Goal: Information Seeking & Learning: Understand process/instructions

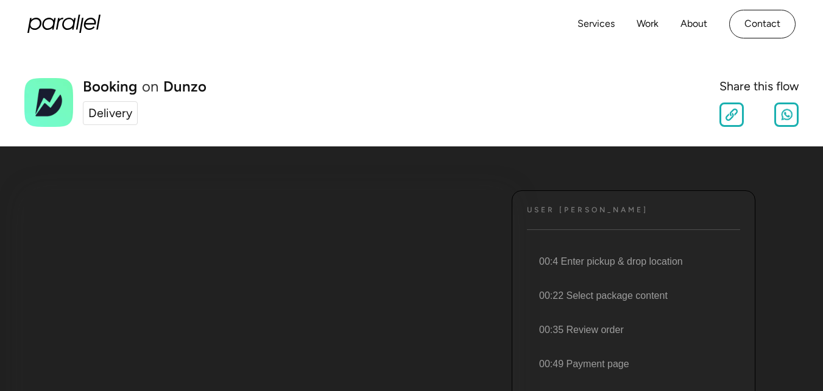
click at [125, 112] on div "Delivery" at bounding box center [110, 113] width 44 height 18
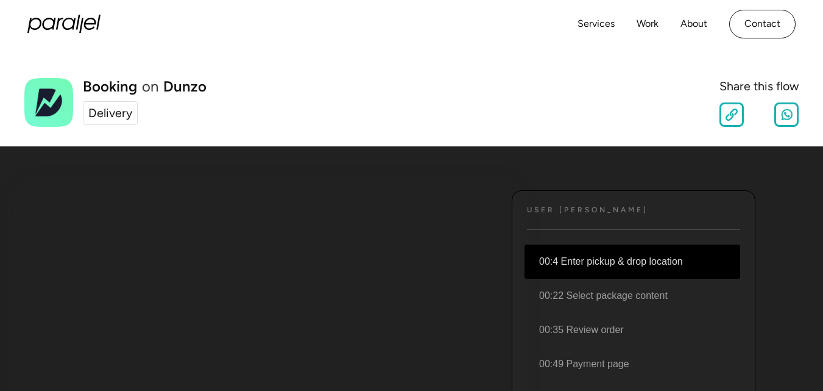
click at [610, 265] on li "00:4 Enter pickup & drop location" at bounding box center [633, 261] width 216 height 34
click at [613, 264] on li "00:4 Enter pickup & drop location" at bounding box center [633, 261] width 216 height 34
click at [725, 186] on div "User JOurney Text 00:4 Enter pickup & drop location 00:22 Select package conten…" at bounding box center [389, 373] width 731 height 414
click at [555, 258] on li "00:4 Enter pickup & drop location" at bounding box center [633, 261] width 216 height 34
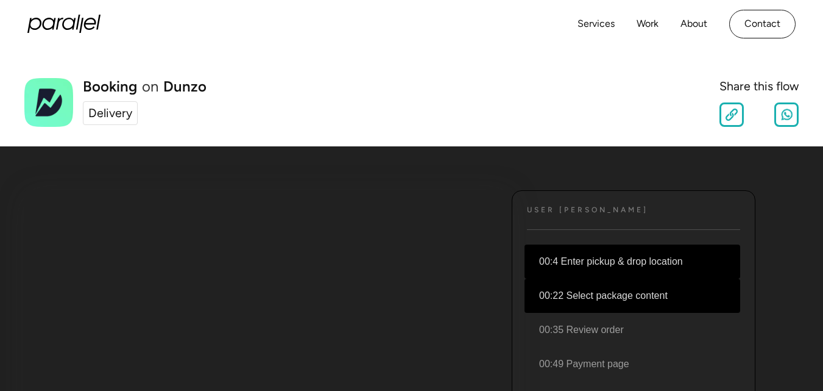
click at [577, 286] on li "00:22 Select package content" at bounding box center [633, 296] width 216 height 34
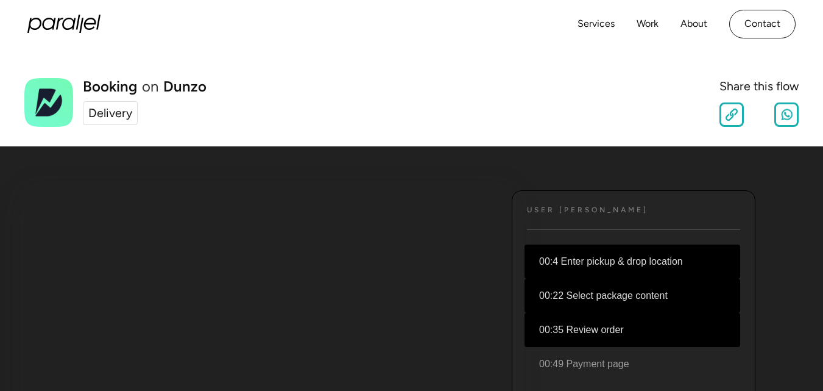
click at [592, 330] on li "00:35 Review order" at bounding box center [633, 330] width 216 height 34
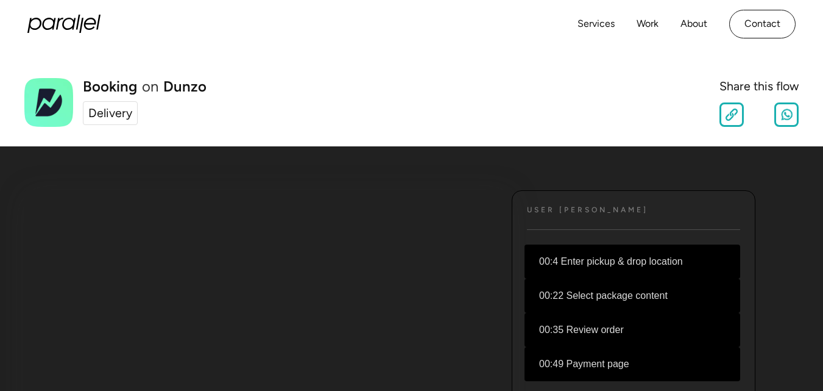
click at [598, 354] on li "00:49 Payment page" at bounding box center [633, 364] width 216 height 34
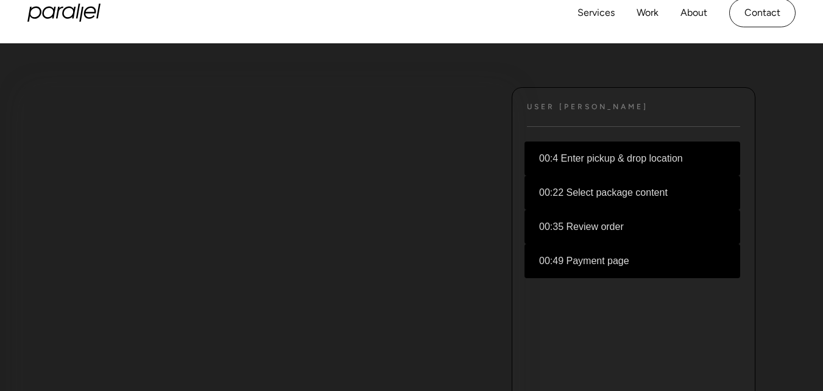
scroll to position [106, 0]
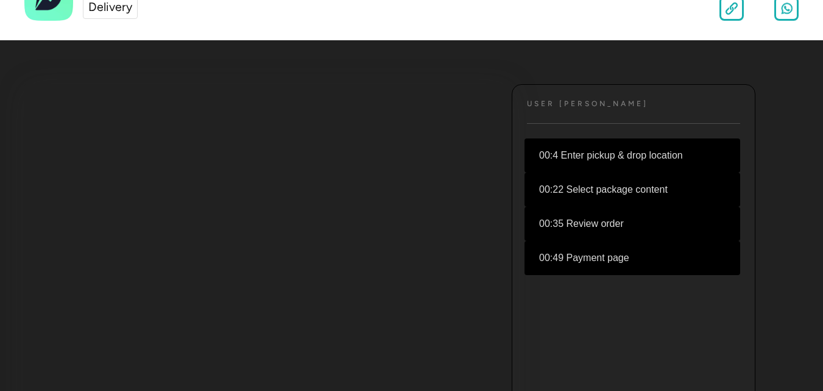
click at [570, 152] on li "00:4 Enter pickup & drop location" at bounding box center [633, 155] width 216 height 34
click at [683, 148] on li "00:4 Enter pickup & drop location" at bounding box center [633, 155] width 216 height 34
click at [590, 187] on li "00:22 Select package content" at bounding box center [633, 189] width 216 height 34
click at [596, 226] on li "00:35 Review order" at bounding box center [633, 224] width 216 height 34
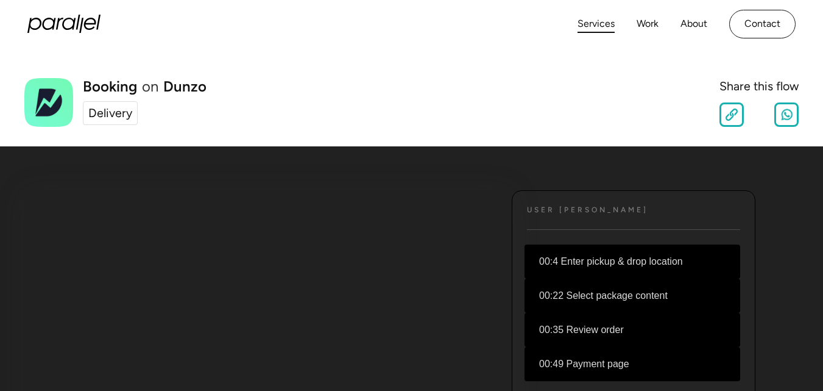
click at [592, 28] on link "Services" at bounding box center [596, 24] width 37 height 18
click at [583, 218] on div "User JOurney Text 00:4 Enter pickup & drop location 00:22 Select package conten…" at bounding box center [634, 373] width 244 height 366
click at [582, 216] on div "User JOurney Text 00:4 Enter pickup & drop location 00:22 Select package conten…" at bounding box center [634, 373] width 244 height 366
click at [586, 240] on div "User JOurney Text 00:4 Enter pickup & drop location 00:22 Select package conten…" at bounding box center [634, 373] width 244 height 366
click at [572, 251] on li "00:4 Enter pickup & drop location" at bounding box center [633, 261] width 216 height 34
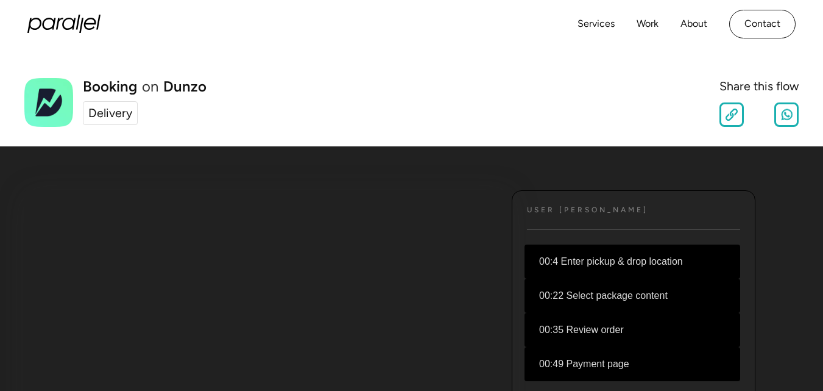
click at [589, 263] on li "00:4 Enter pickup & drop location" at bounding box center [633, 261] width 216 height 34
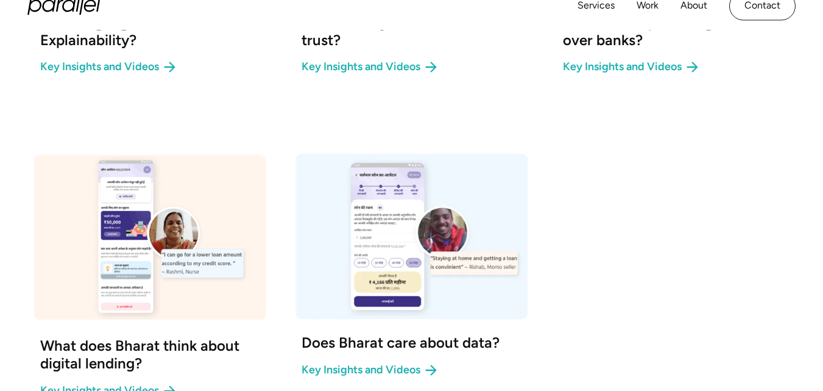
scroll to position [291, 0]
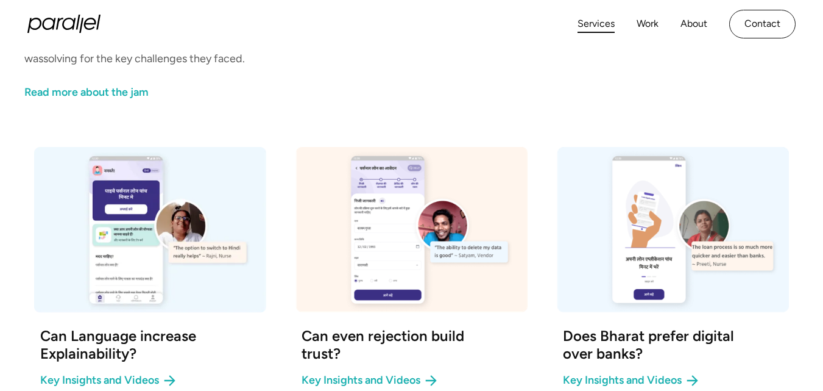
click at [594, 21] on link "Services" at bounding box center [596, 24] width 37 height 18
click at [649, 21] on link "Work" at bounding box center [648, 24] width 22 height 18
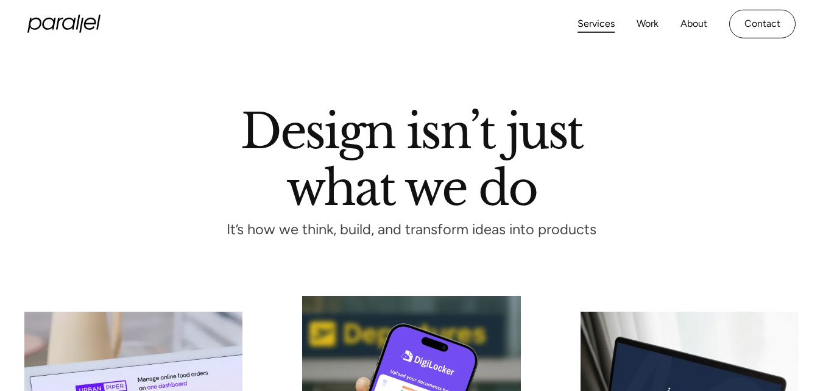
drag, startPoint x: 830, startPoint y: 30, endPoint x: 830, endPoint y: -16, distance: 46.3
click at [823, 0] on html "Services Work About Careers Contact LinkedIn Twitter (X) Design isn’t just what…" at bounding box center [411, 195] width 823 height 391
